Goal: Find specific page/section: Find specific page/section

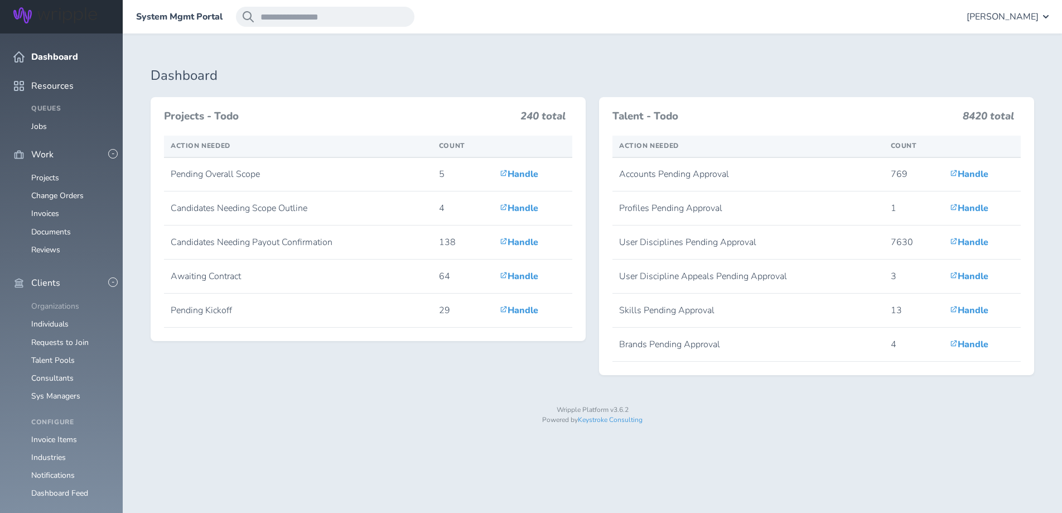
click at [55, 301] on link "Organizations" at bounding box center [55, 306] width 48 height 11
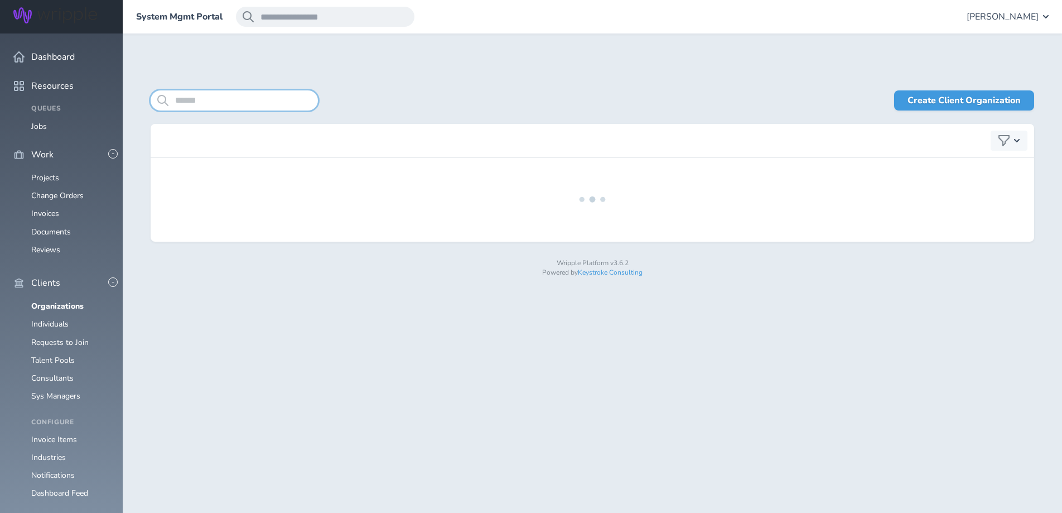
click at [221, 106] on input "search" at bounding box center [234, 100] width 167 height 20
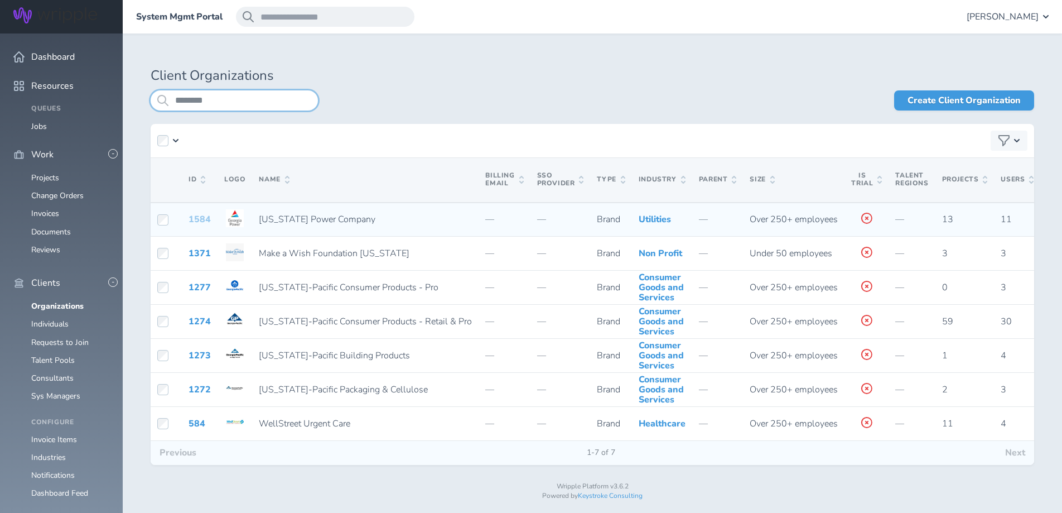
type input "*******"
click at [199, 225] on link "1584" at bounding box center [200, 219] width 22 height 12
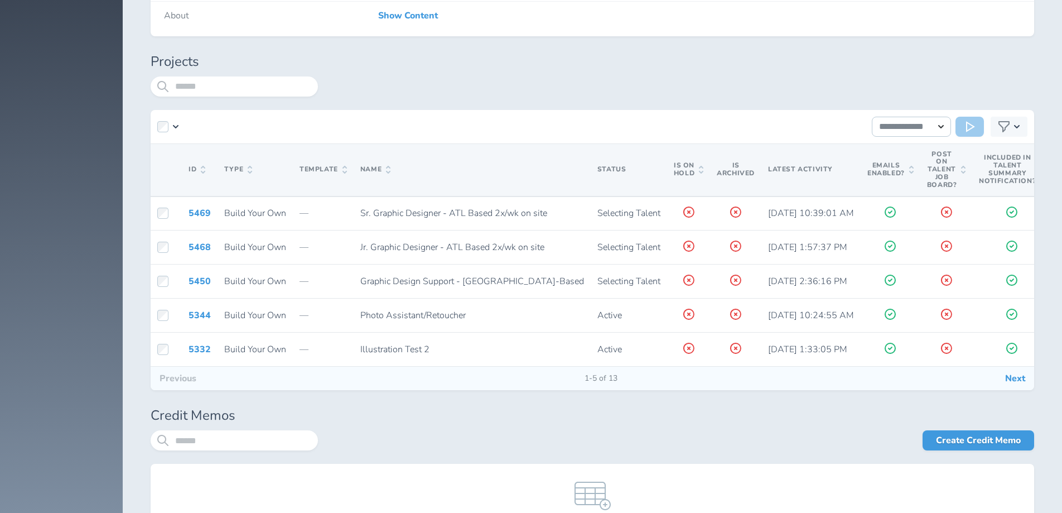
scroll to position [2912, 0]
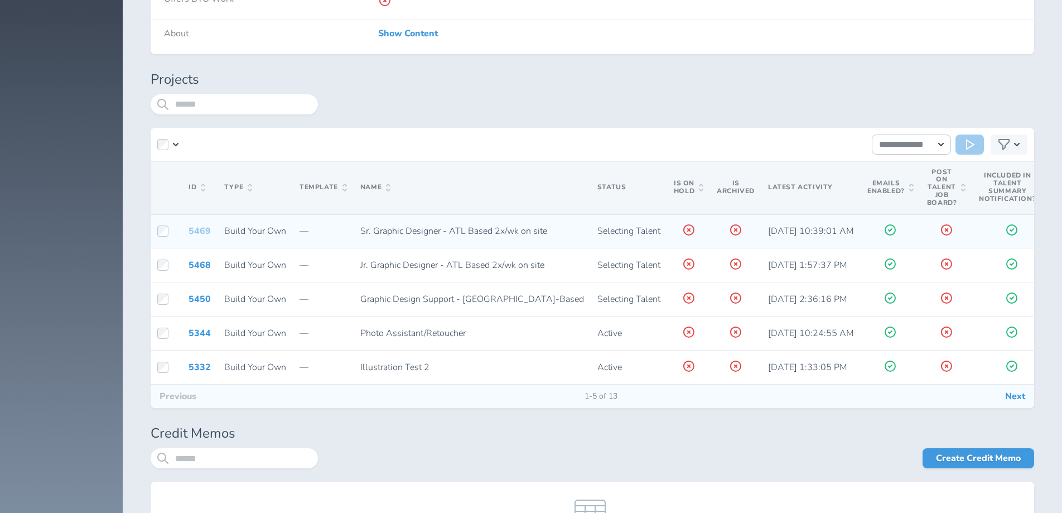
click at [202, 230] on link "5469" at bounding box center [200, 231] width 22 height 12
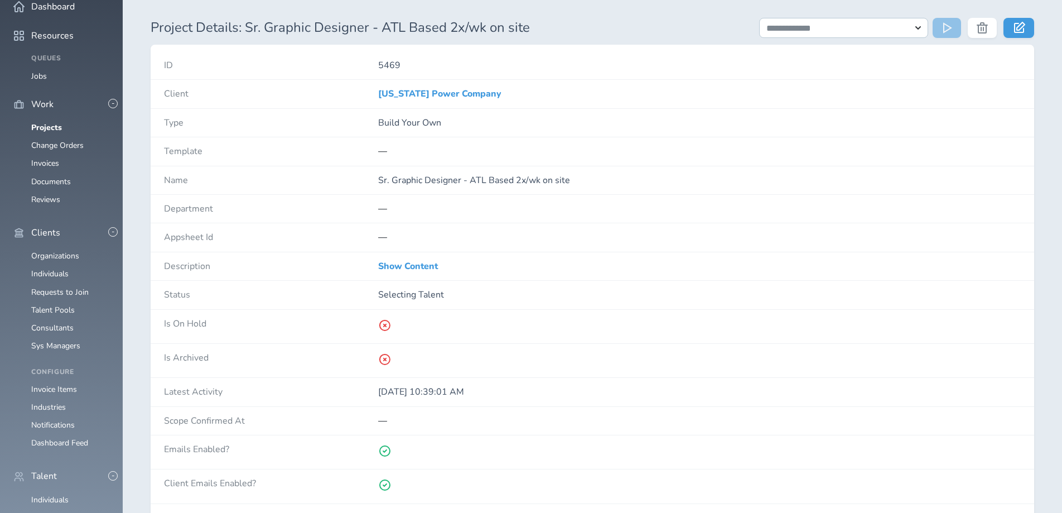
scroll to position [51, 0]
drag, startPoint x: 397, startPoint y: 267, endPoint x: 382, endPoint y: 257, distance: 18.9
click at [397, 267] on link "Show Content" at bounding box center [408, 265] width 60 height 10
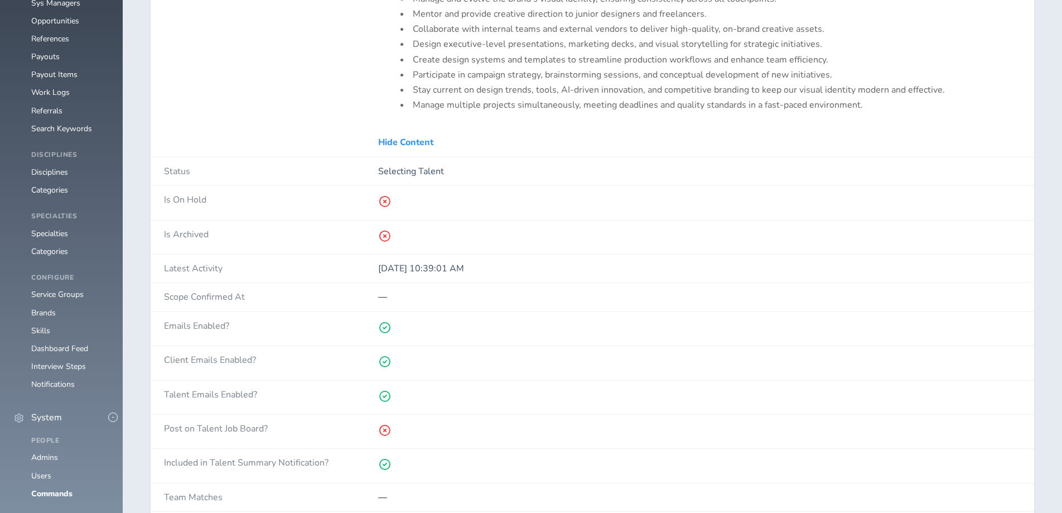
scroll to position [479, 0]
